Goal: Transaction & Acquisition: Purchase product/service

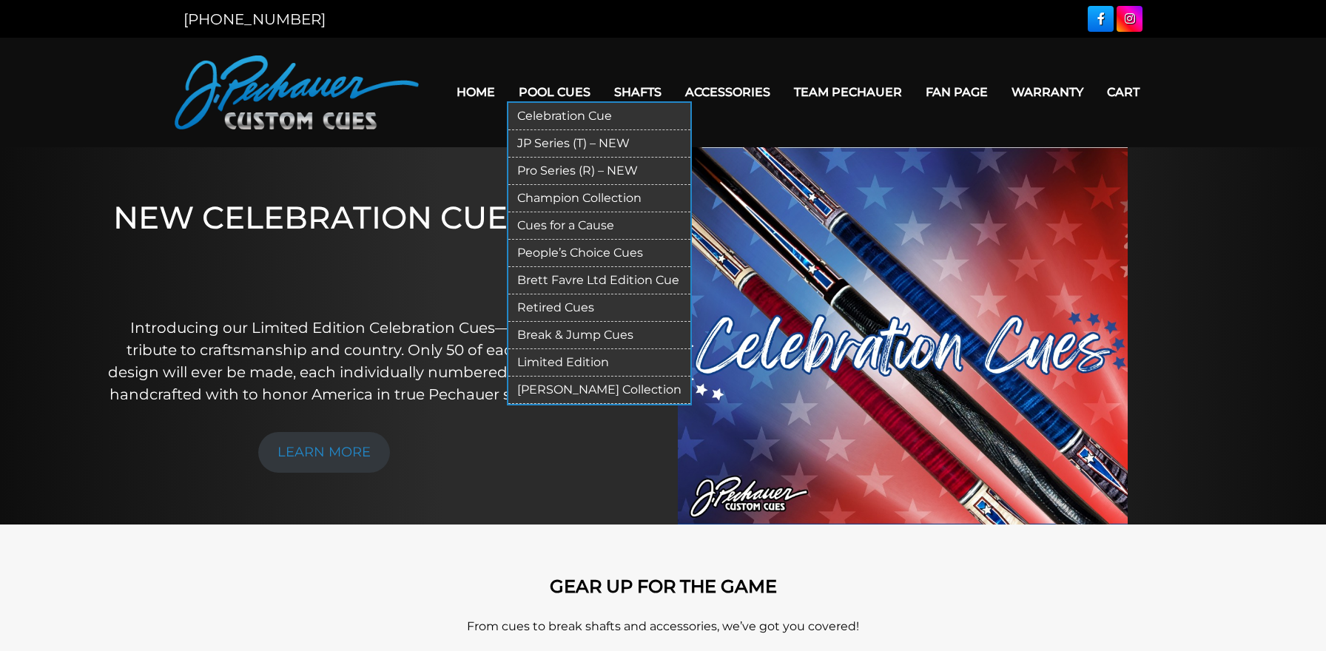
click at [552, 166] on link "Pro Series (R) – NEW" at bounding box center [600, 171] width 182 height 27
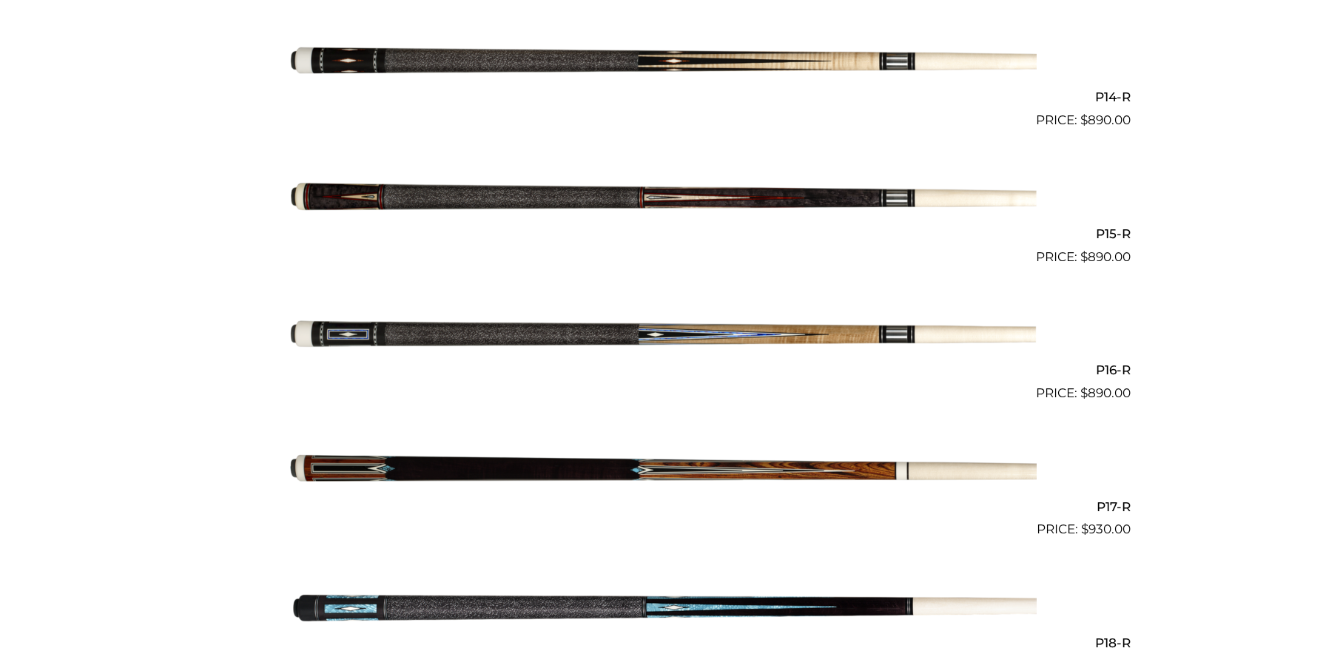
scroll to position [2256, 0]
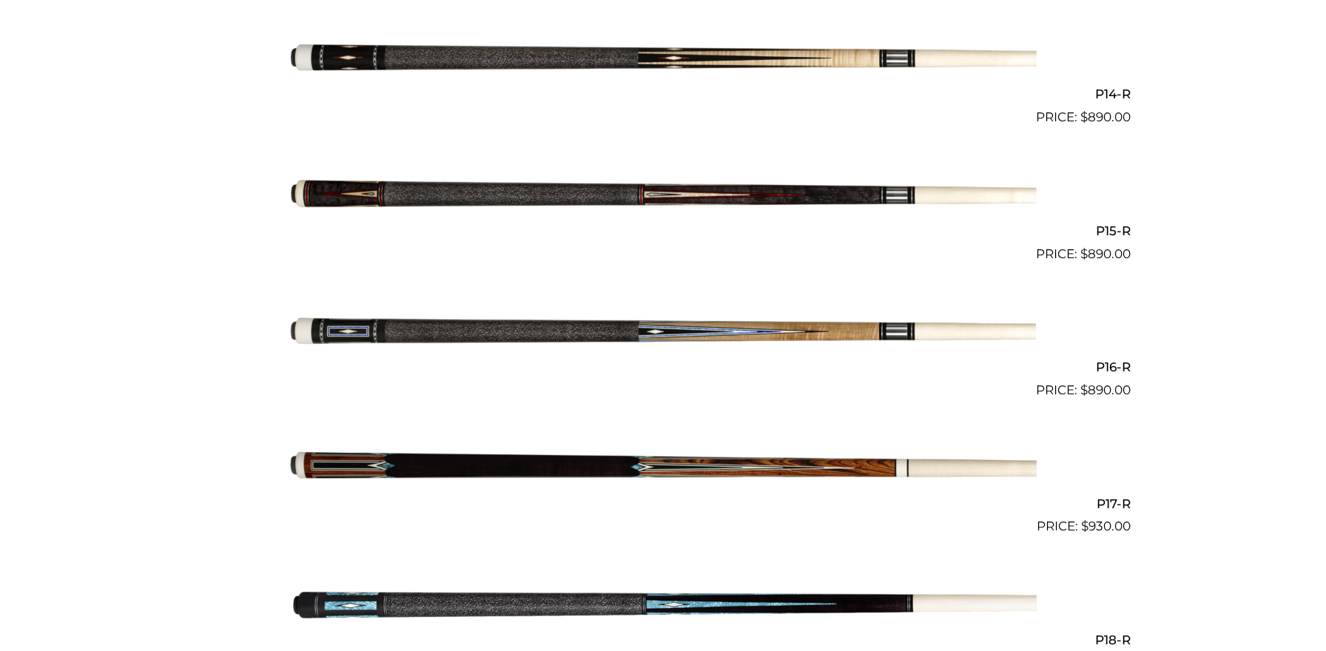
click at [640, 454] on img at bounding box center [663, 468] width 748 height 124
